Goal: Task Accomplishment & Management: Manage account settings

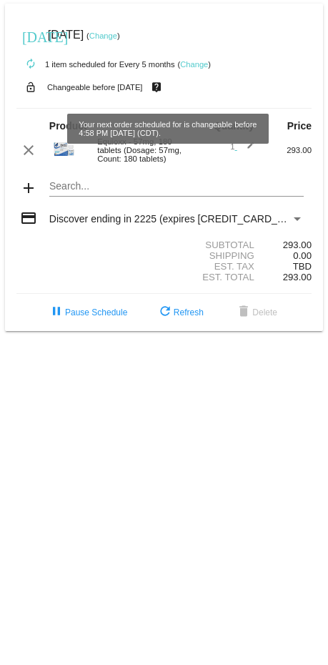
click at [202, 64] on link "Change" at bounding box center [194, 64] width 28 height 9
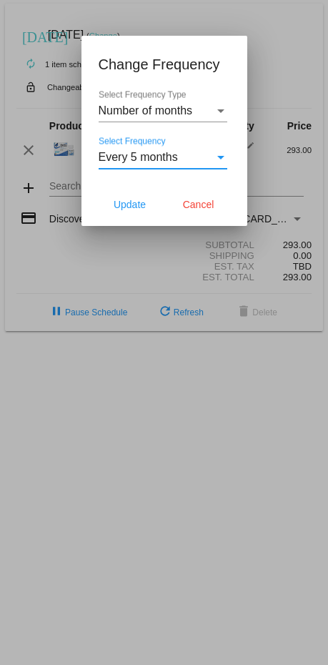
click at [218, 159] on div "Select Frequency" at bounding box center [220, 158] width 7 height 4
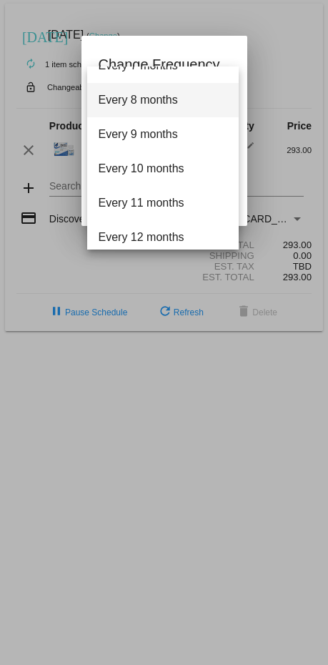
scroll to position [224, 0]
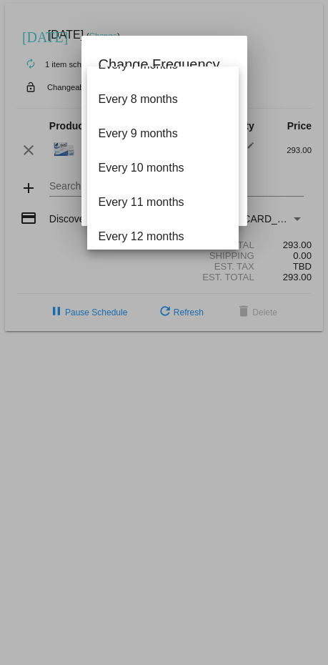
click at [51, 270] on div at bounding box center [164, 332] width 328 height 665
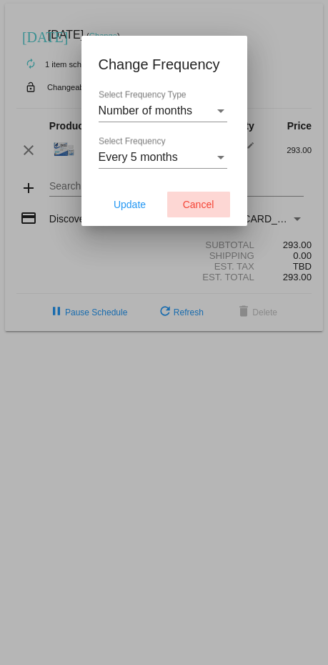
click at [203, 201] on span "Cancel" at bounding box center [198, 204] width 31 height 11
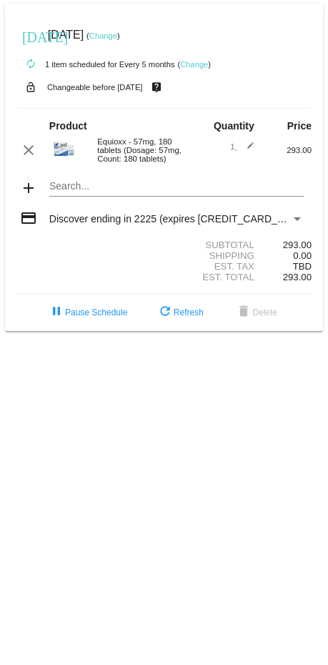
click at [198, 67] on link "Change" at bounding box center [194, 64] width 28 height 9
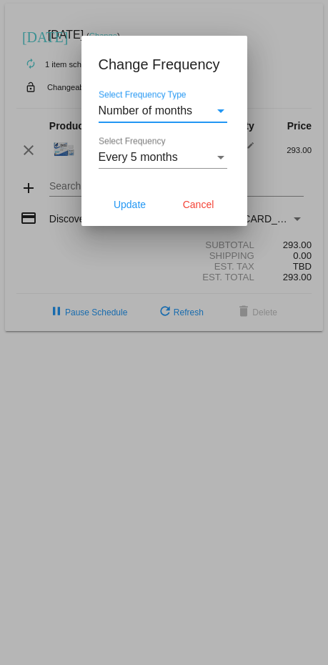
click at [157, 157] on span "Every 5 months" at bounding box center [138, 157] width 79 height 12
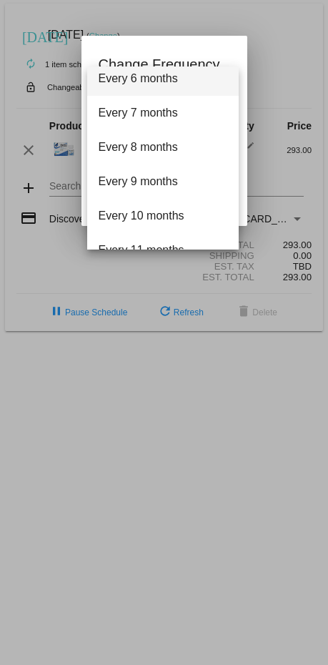
scroll to position [179, 0]
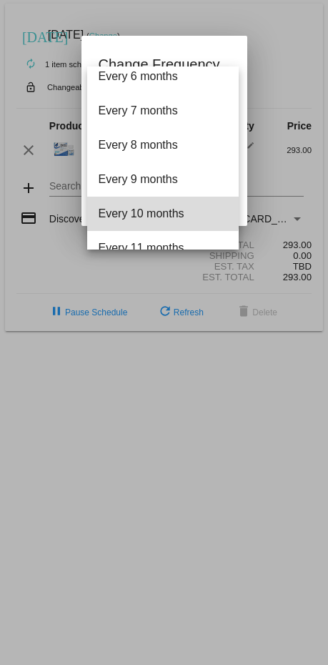
click at [142, 211] on span "Every 10 months" at bounding box center [163, 214] width 129 height 34
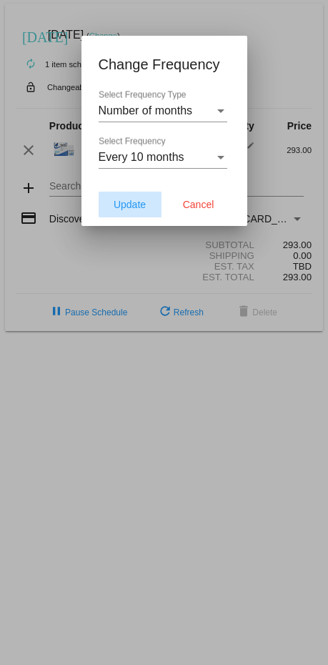
click at [137, 211] on button "Update" at bounding box center [130, 205] width 63 height 26
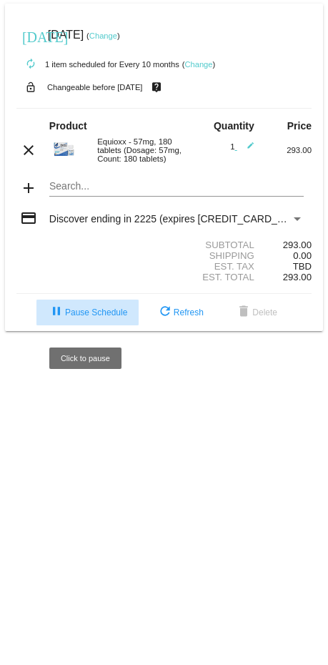
click at [90, 317] on span "pause Pause Schedule" at bounding box center [87, 312] width 79 height 10
